Goal: Task Accomplishment & Management: Use online tool/utility

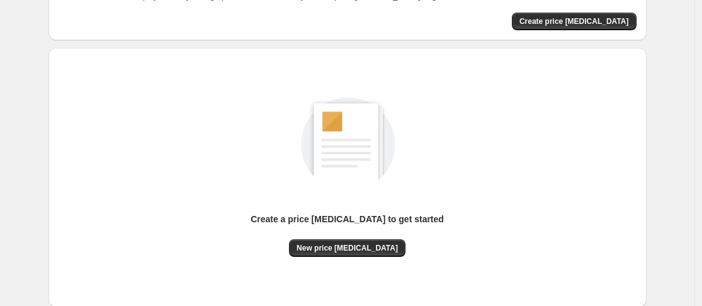
scroll to position [166, 0]
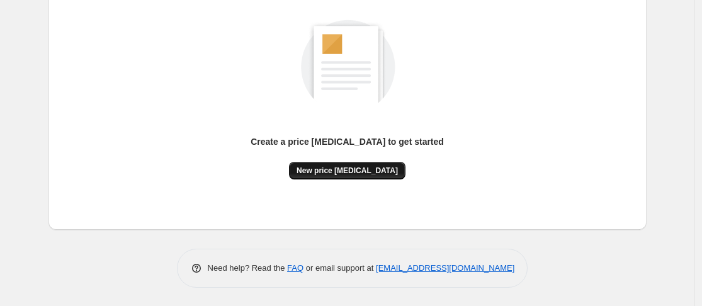
click at [346, 174] on span "New price [MEDICAL_DATA]" at bounding box center [347, 171] width 101 height 10
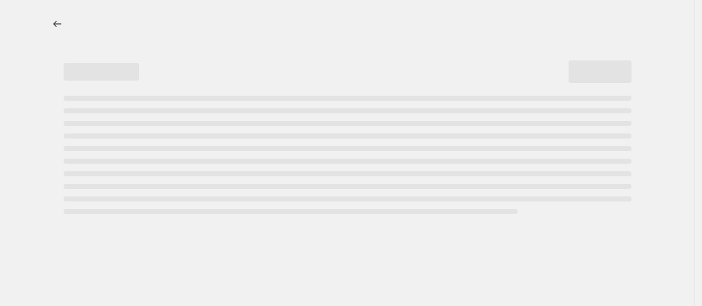
select select "percentage"
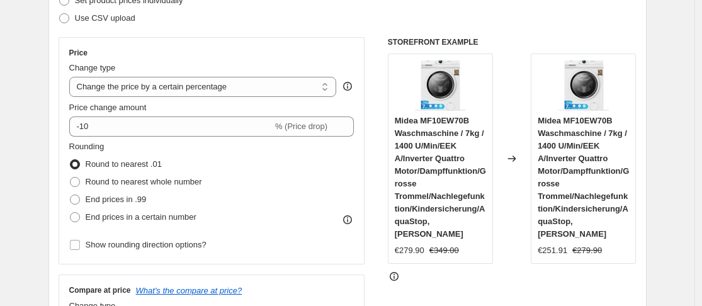
scroll to position [126, 0]
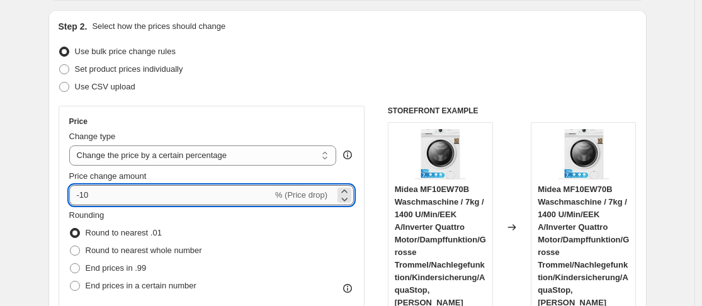
click at [132, 189] on input "-10" at bounding box center [170, 195] width 203 height 20
type input "-1"
type input "-5"
type input "-36"
click at [128, 269] on span "End prices in .99" at bounding box center [116, 267] width 61 height 9
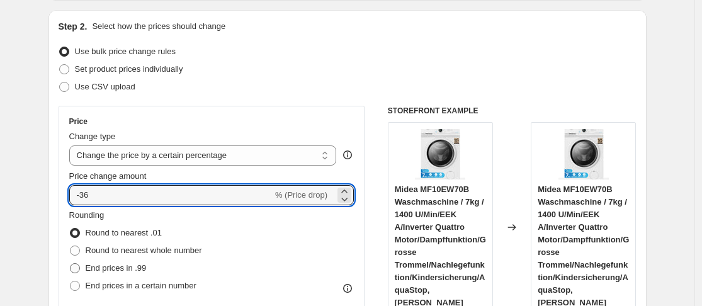
click at [71, 264] on input "End prices in .99" at bounding box center [70, 263] width 1 height 1
radio input "true"
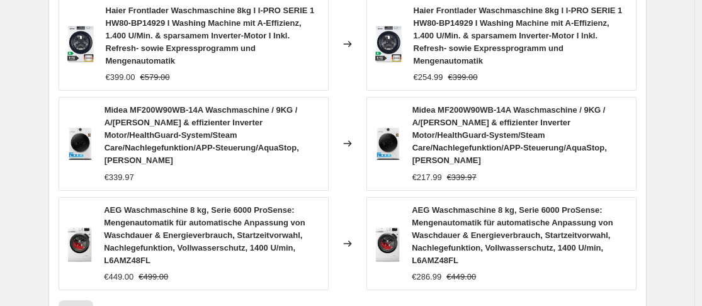
scroll to position [1150, 0]
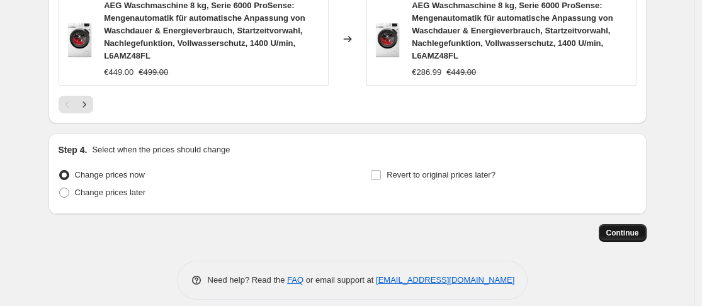
click at [631, 229] on button "Continue" at bounding box center [623, 233] width 48 height 18
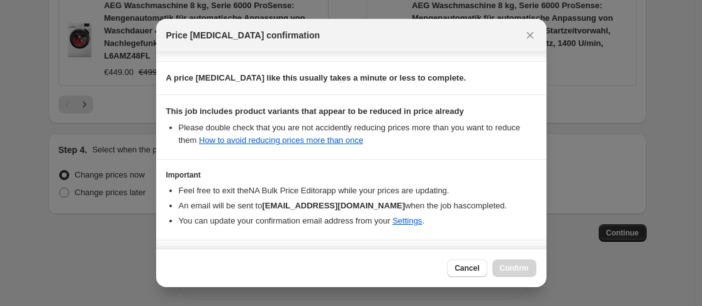
scroll to position [224, 0]
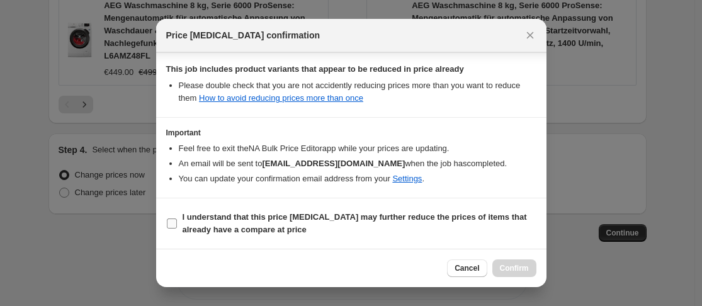
click at [183, 223] on span "I understand that this price [MEDICAL_DATA] may further reduce the prices of it…" at bounding box center [360, 223] width 354 height 25
click at [177, 223] on input "I understand that this price [MEDICAL_DATA] may further reduce the prices of it…" at bounding box center [172, 224] width 10 height 10
checkbox input "true"
click at [517, 270] on span "Confirm" at bounding box center [514, 268] width 29 height 10
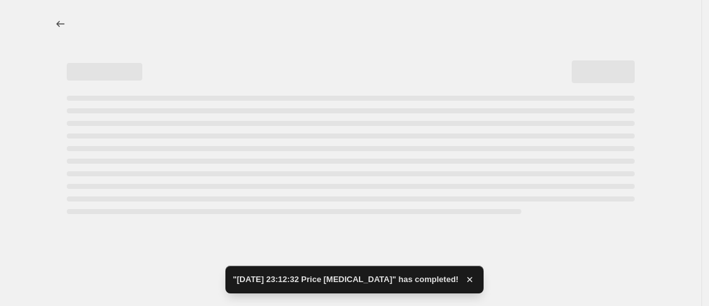
select select "percentage"
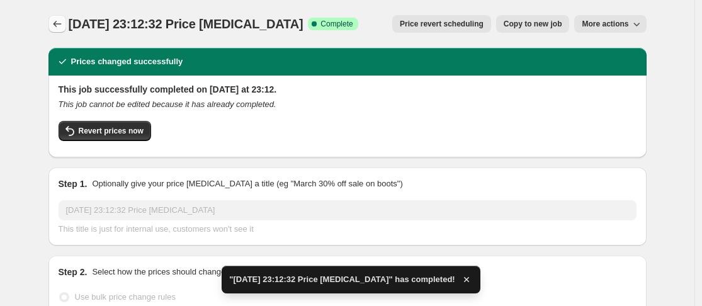
click at [57, 25] on icon "Price change jobs" at bounding box center [57, 24] width 8 height 6
